Goal: Task Accomplishment & Management: Manage account settings

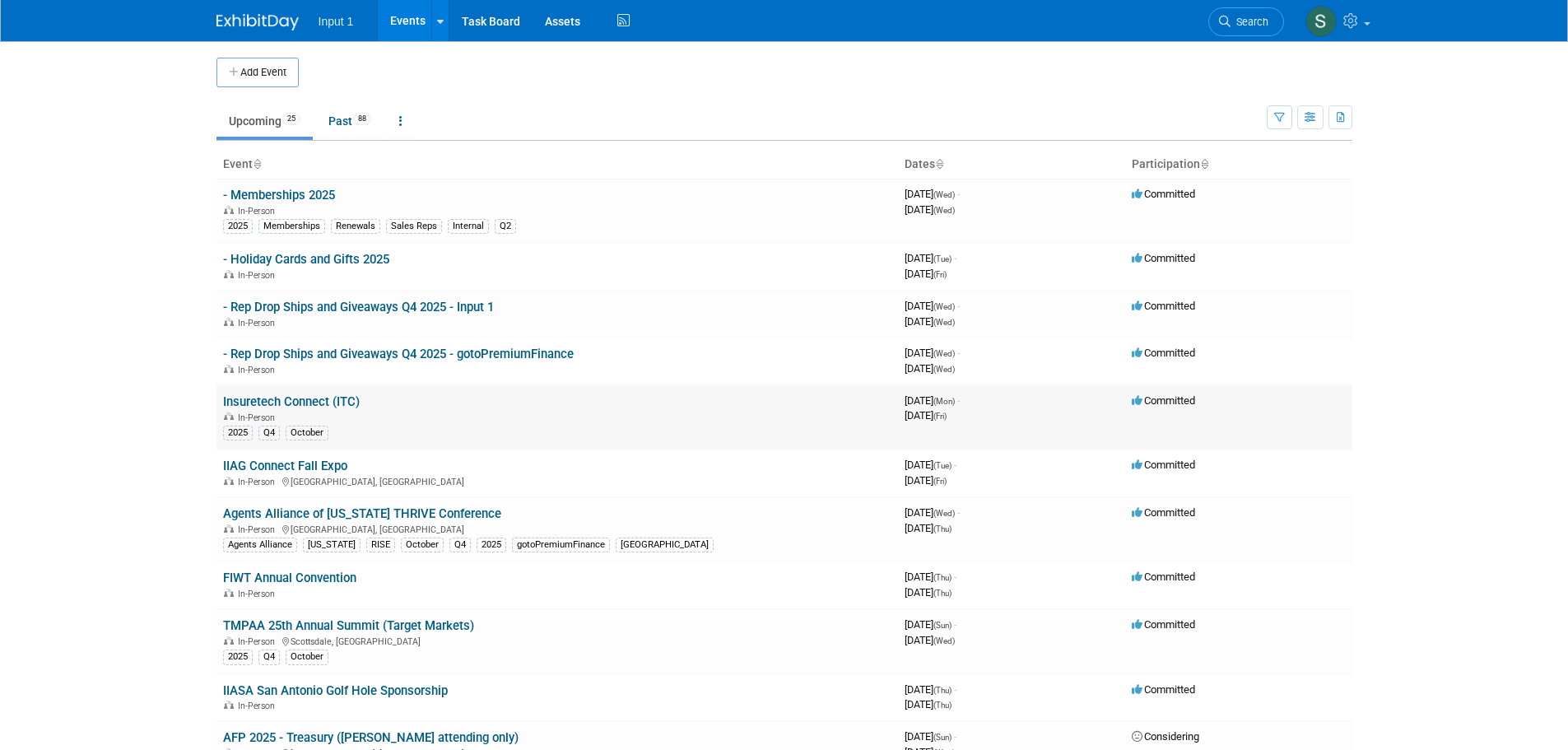
click at [322, 402] on link "Insuretech Connect (ITC)" at bounding box center [292, 402] width 137 height 15
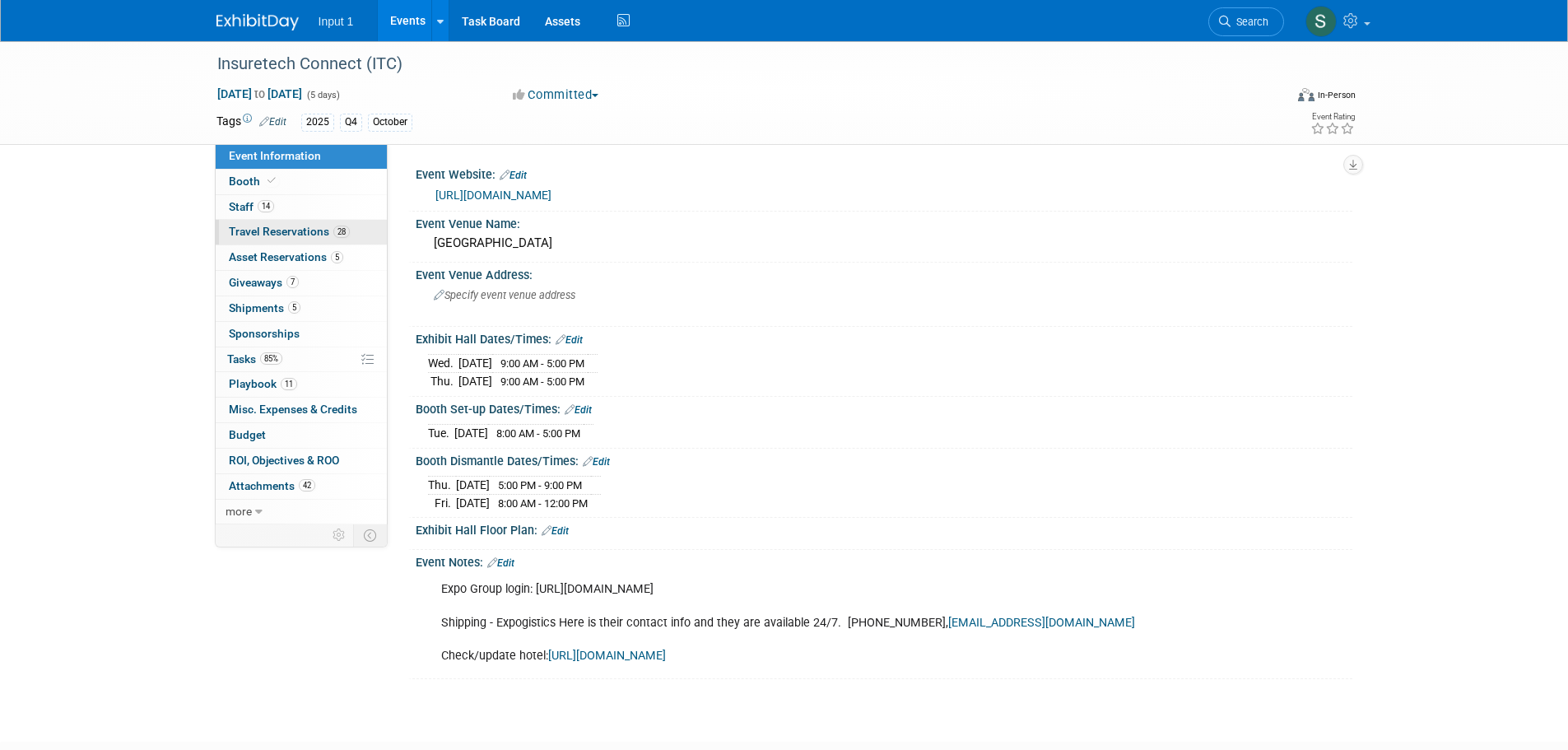
click at [247, 230] on span "Travel Reservations 28" at bounding box center [289, 230] width 121 height 13
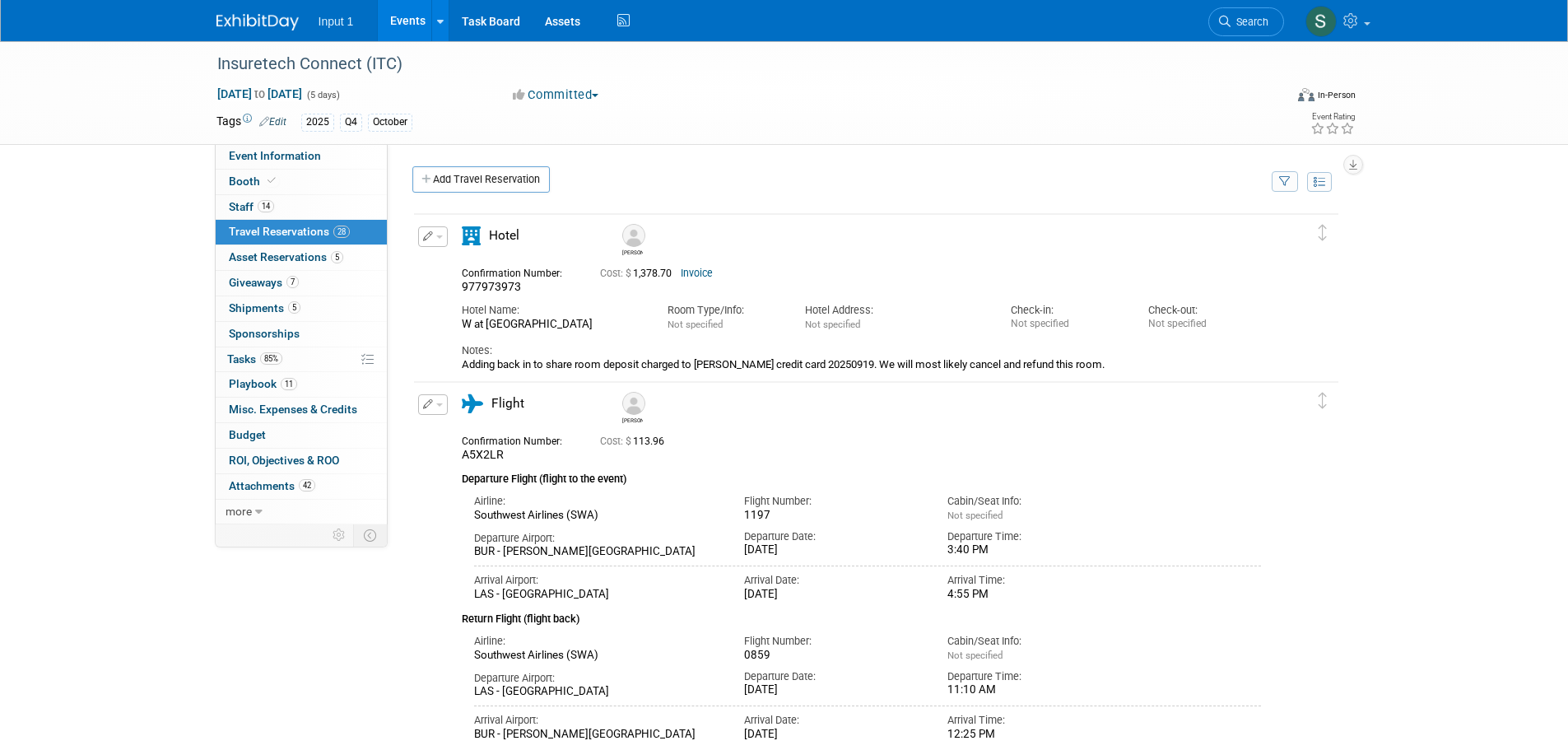
click at [1289, 188] on button "button" at bounding box center [1285, 181] width 27 height 20
click at [1174, 238] on select "-- Select Traveler -- All reservation with no one tagged Angie Spallas Chris Fa…" at bounding box center [1182, 232] width 204 height 23
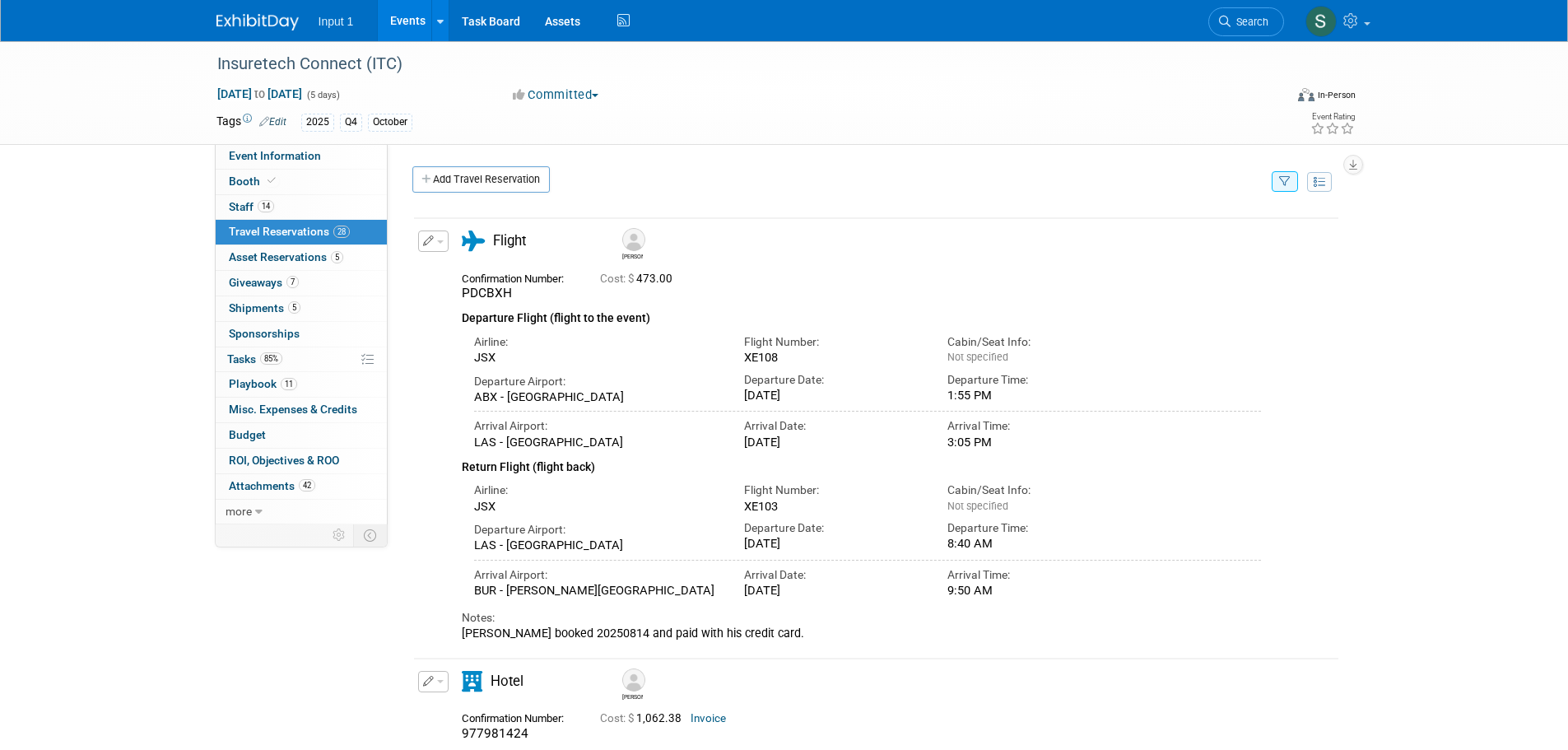
click at [1421, 260] on div "Insuretech Connect (ITC) Oct 13, 2025 to Oct 17, 2025 (5 days) Oct 13, 2025 to …" at bounding box center [784, 506] width 1568 height 931
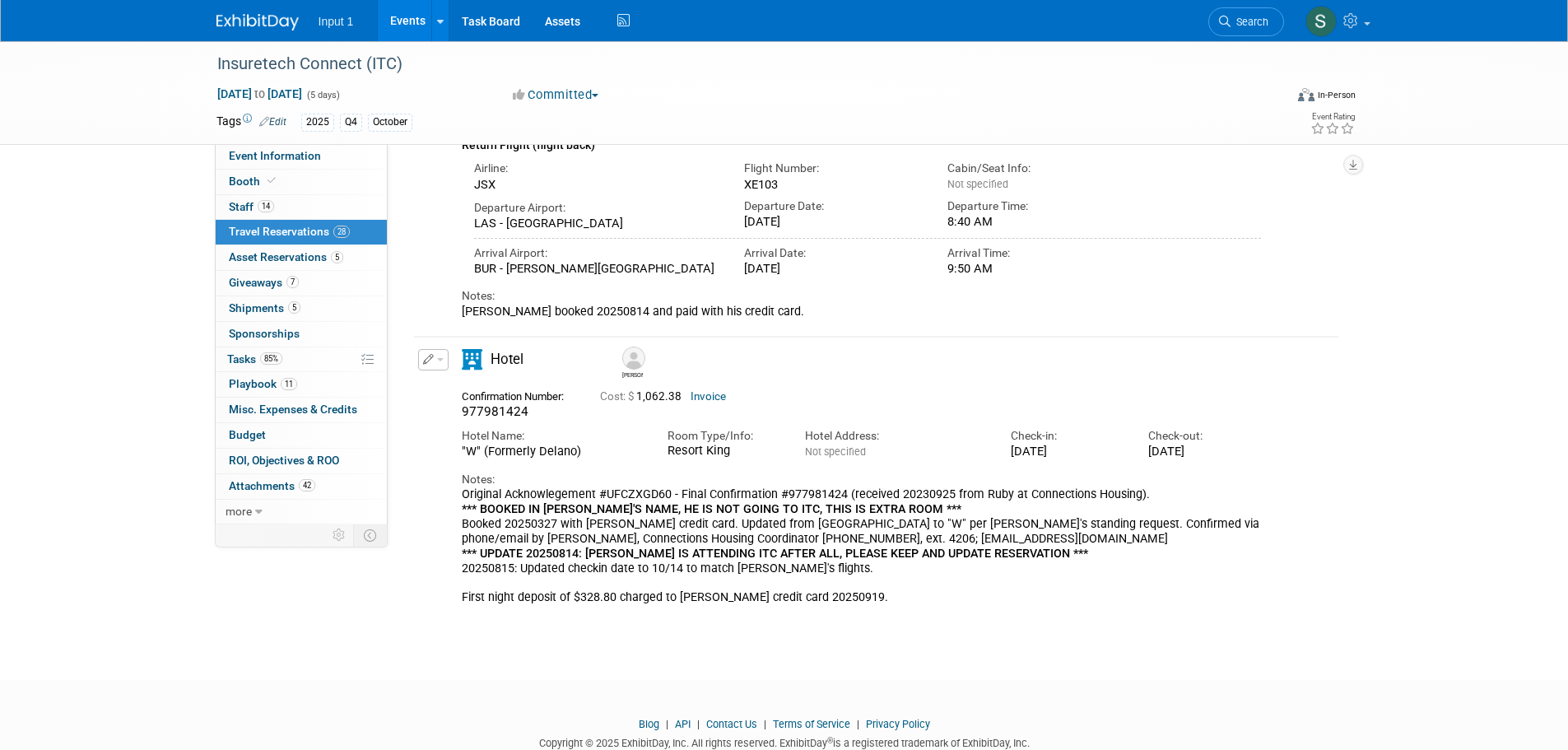
scroll to position [329, 0]
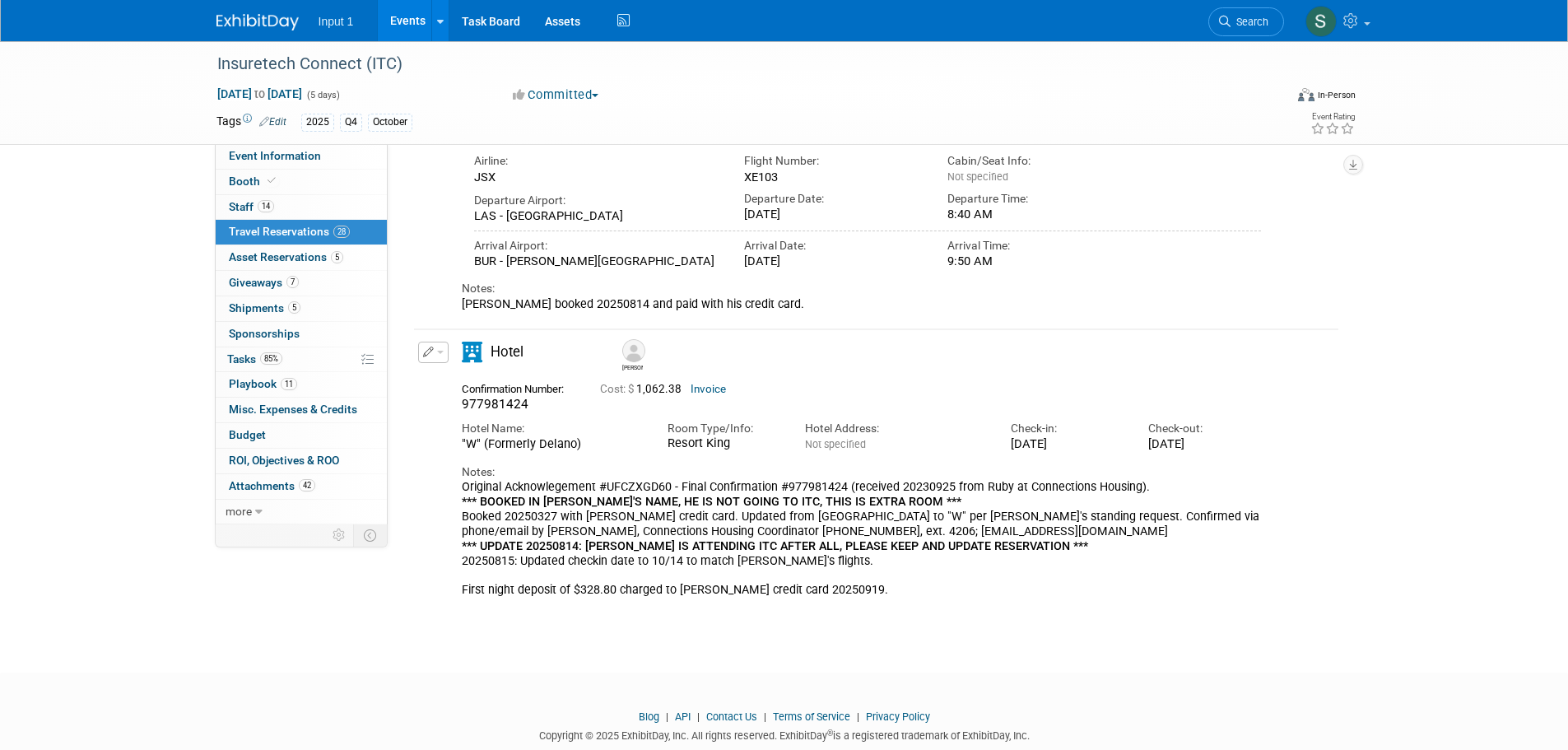
click at [440, 351] on button "button" at bounding box center [433, 352] width 30 height 21
click at [443, 385] on button "Edit Reservation" at bounding box center [488, 381] width 139 height 24
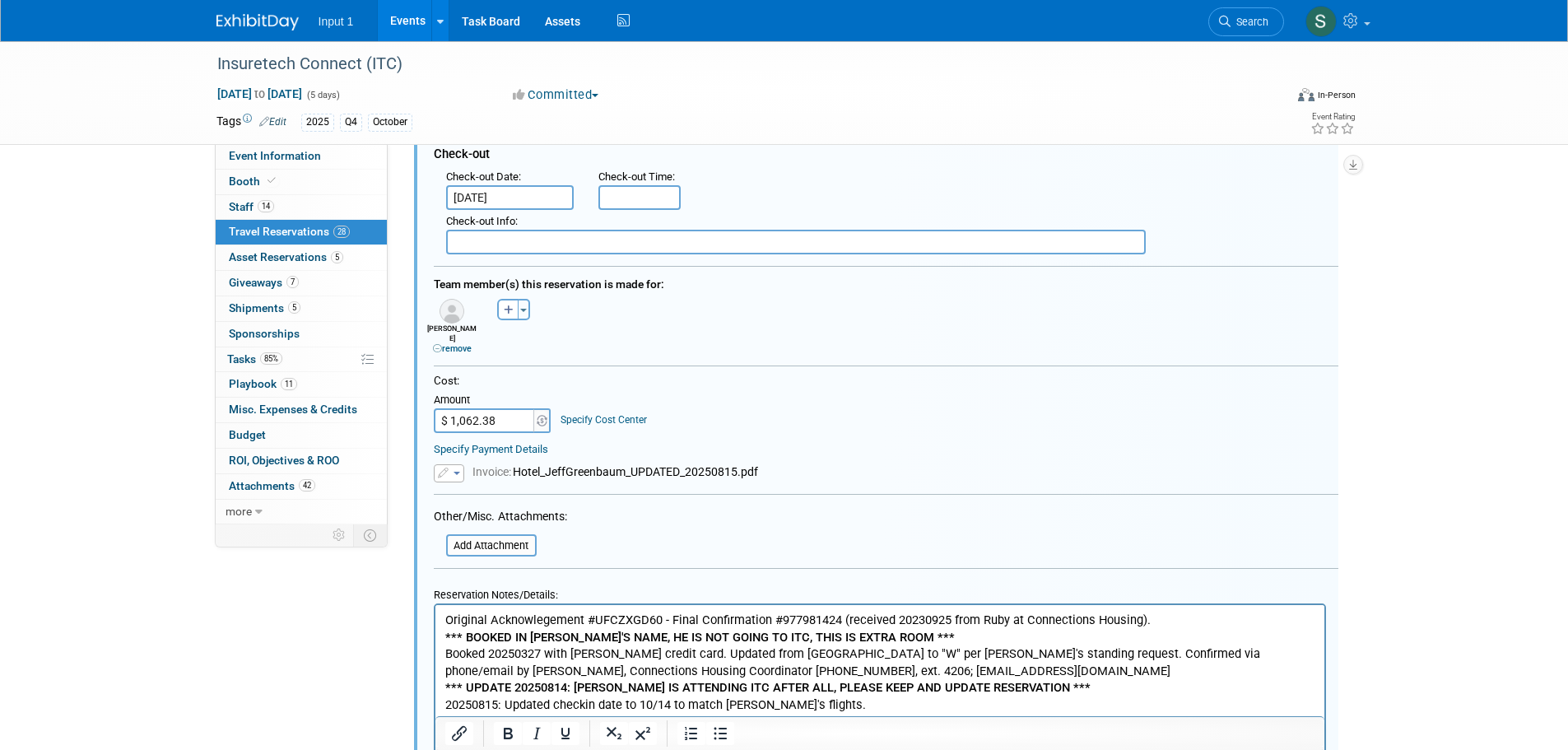
scroll to position [1191, 0]
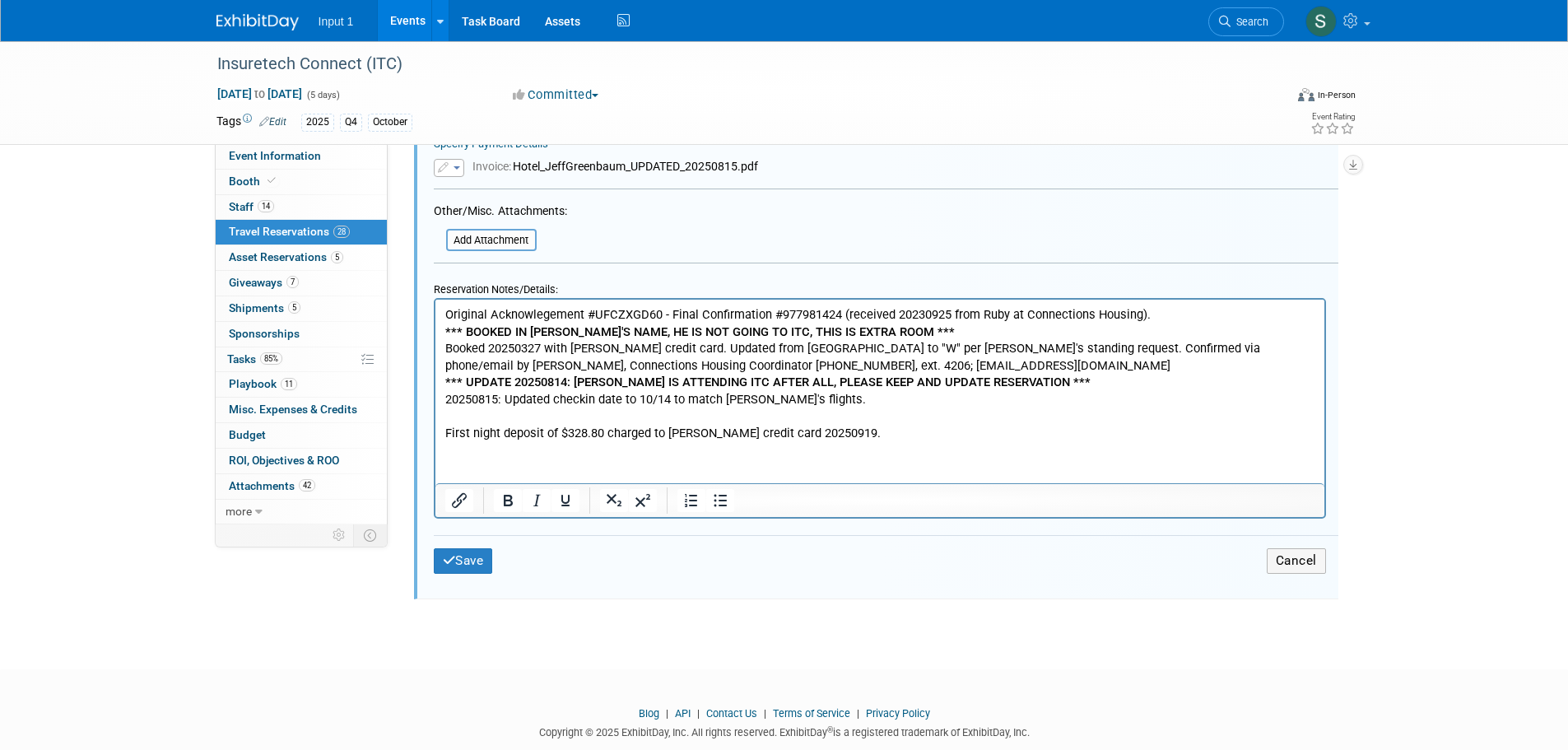
click at [823, 430] on p "Original Acknowlegement #UFCZXGD60 - Final Confirmation #977981424 (received 20…" at bounding box center [878, 373] width 870 height 136
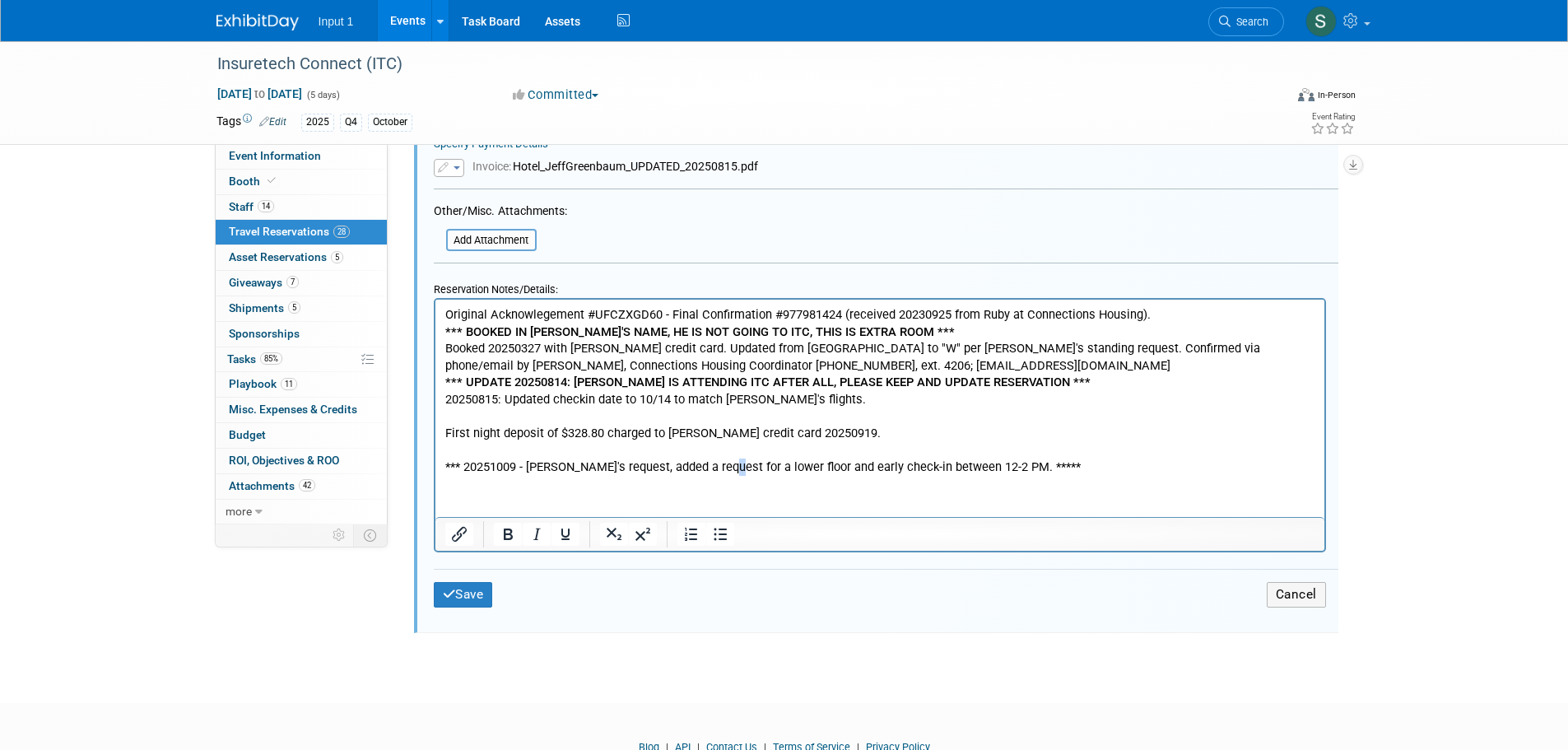
click at [720, 474] on p "*** 20251009 - Per Jeff's request, added a request for a lower floor and early …" at bounding box center [878, 466] width 870 height 17
click at [461, 589] on button "Save" at bounding box center [463, 594] width 59 height 26
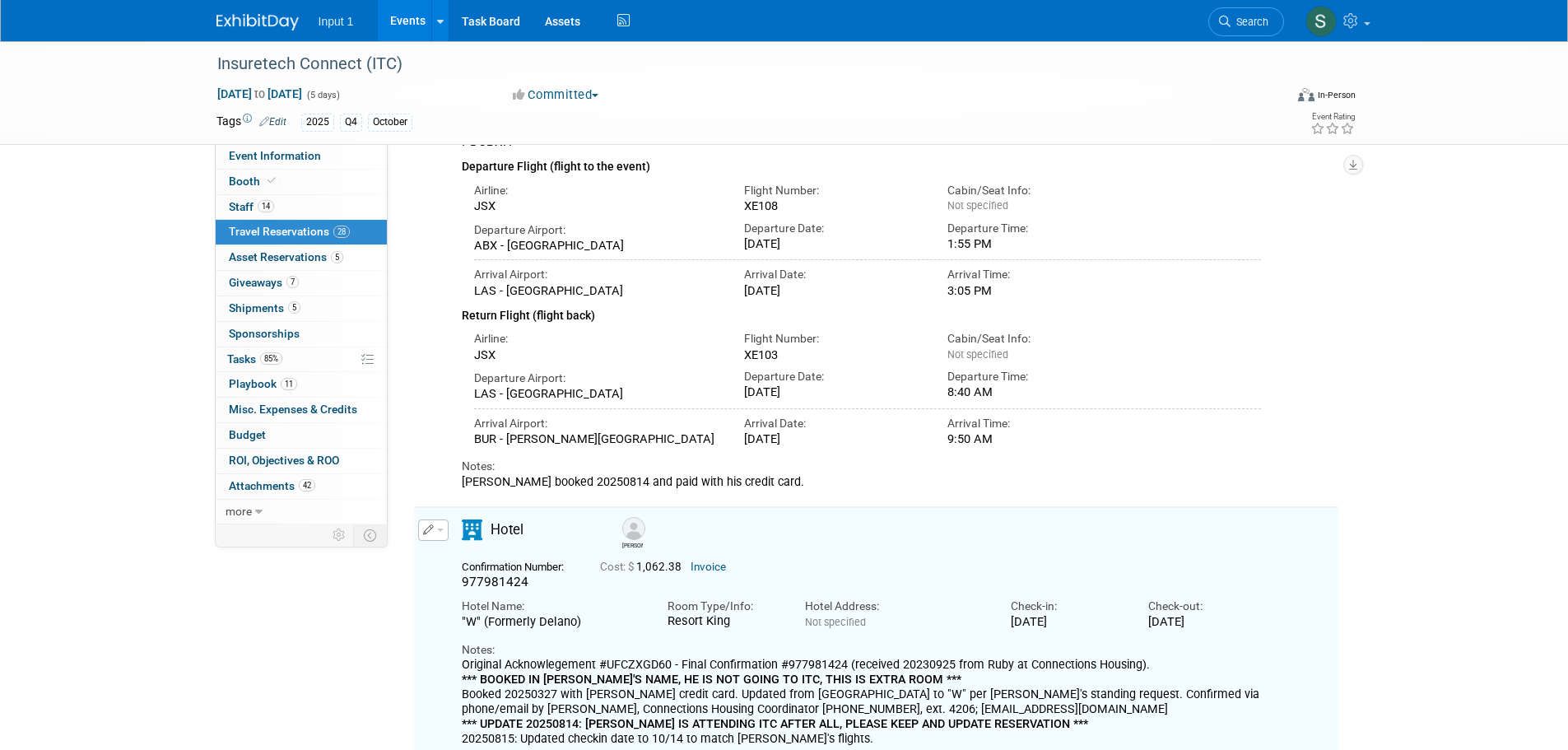
scroll to position [0, 0]
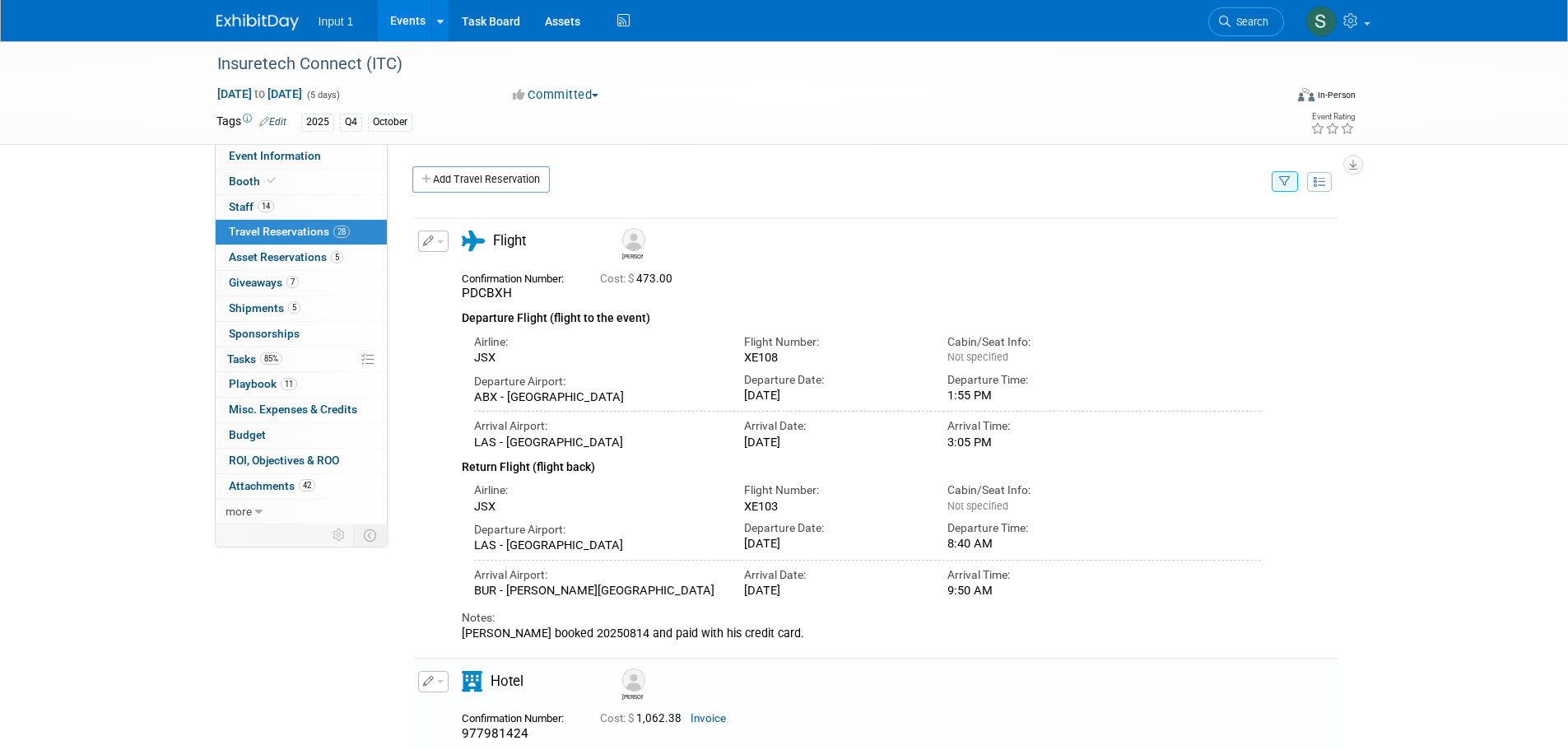
click at [1291, 178] on button "button" at bounding box center [1285, 181] width 27 height 20
click at [1147, 238] on select "-- Select Traveler -- All reservation with no one tagged Angie Spallas Chris Fa…" at bounding box center [1182, 232] width 204 height 23
